Goal: Find specific page/section: Find specific page/section

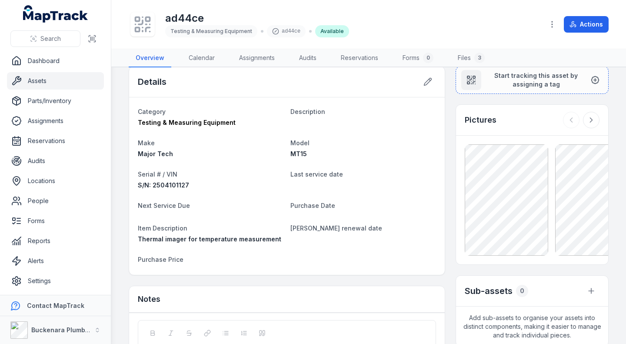
scroll to position [7, 0]
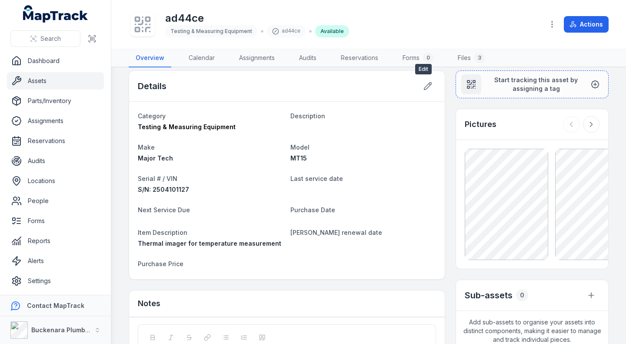
click at [424, 84] on icon at bounding box center [428, 86] width 9 height 9
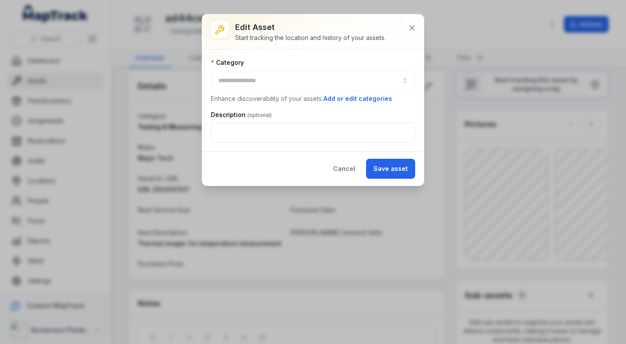
type input "**********"
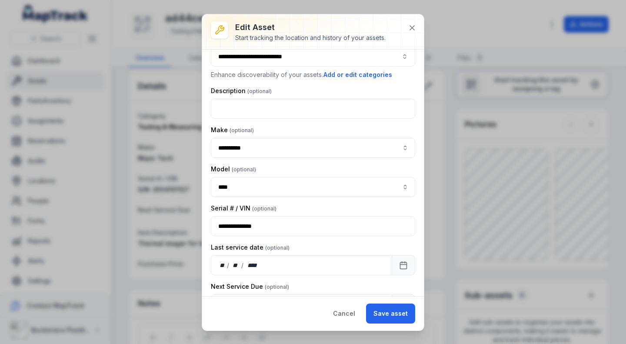
scroll to position [0, 0]
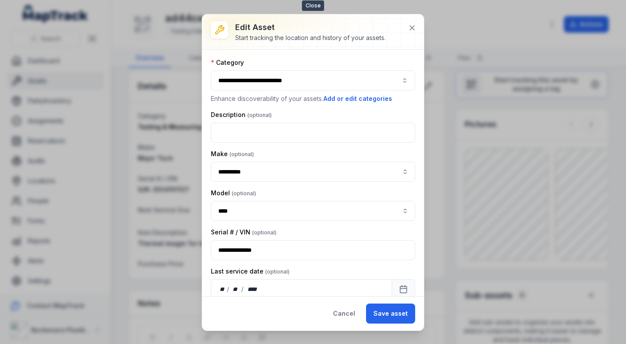
click at [410, 30] on icon at bounding box center [412, 27] width 9 height 9
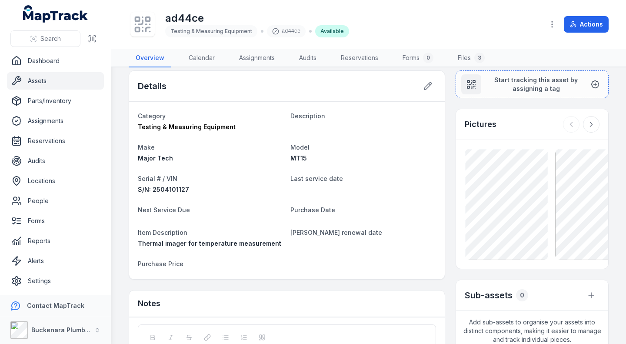
click at [192, 20] on h1 "ad44ce" at bounding box center [257, 18] width 184 height 14
drag, startPoint x: 203, startPoint y: 22, endPoint x: 180, endPoint y: 19, distance: 22.3
click at [180, 19] on h1 "ad44ce" at bounding box center [257, 18] width 184 height 14
click at [349, 16] on div "ad44ce Testing & Measuring Equipment ad44ce Available" at bounding box center [333, 24] width 408 height 28
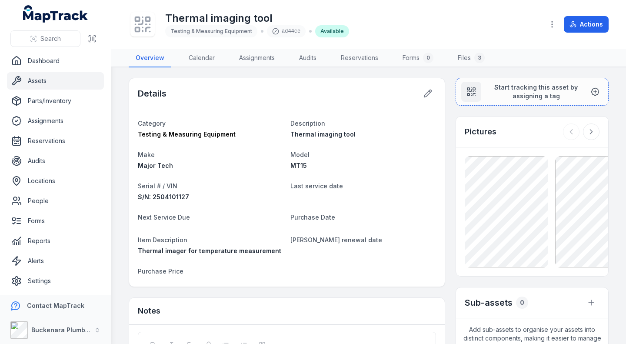
click at [61, 81] on link "Assets" at bounding box center [55, 80] width 97 height 17
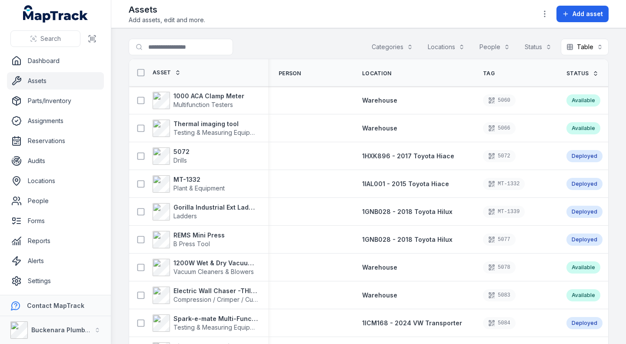
click at [217, 95] on strong "1000 ACA Clamp Meter" at bounding box center [209, 96] width 71 height 9
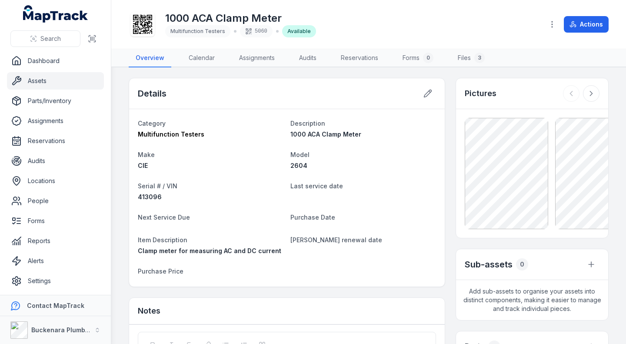
click at [61, 82] on link "Assets" at bounding box center [55, 80] width 97 height 17
